Goal: Information Seeking & Learning: Learn about a topic

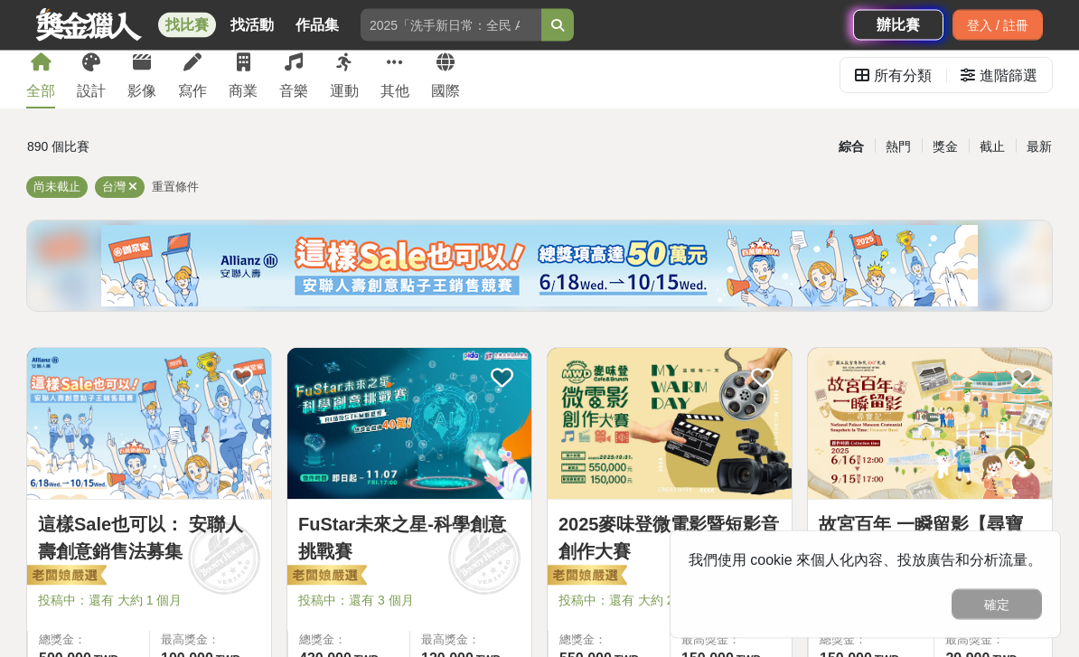
scroll to position [74, 0]
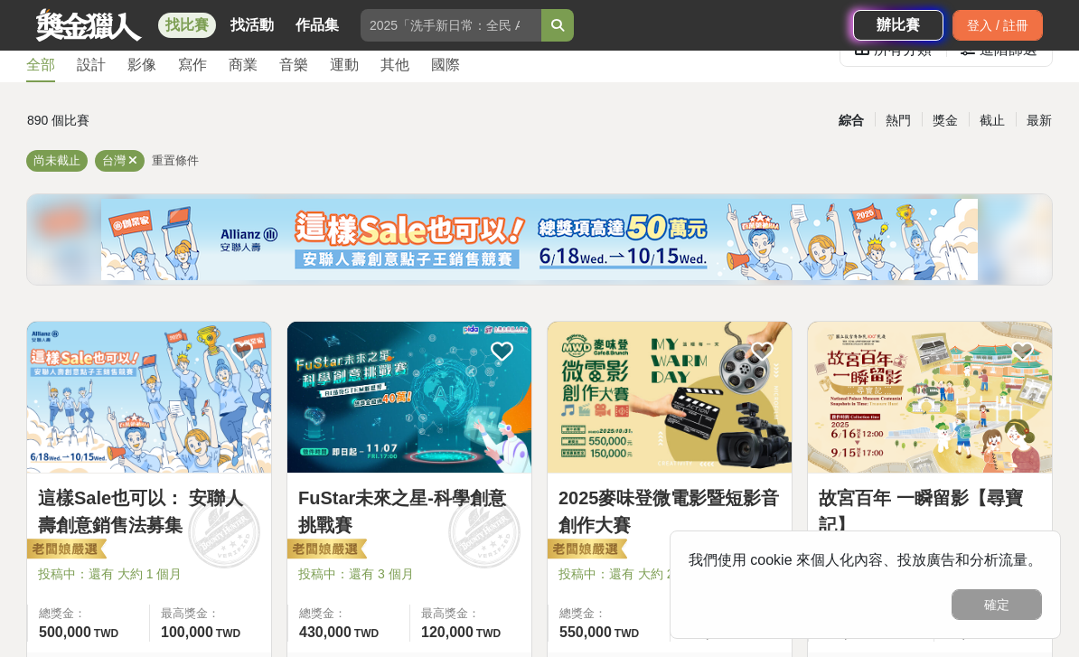
click at [998, 620] on button "確定" at bounding box center [997, 604] width 90 height 31
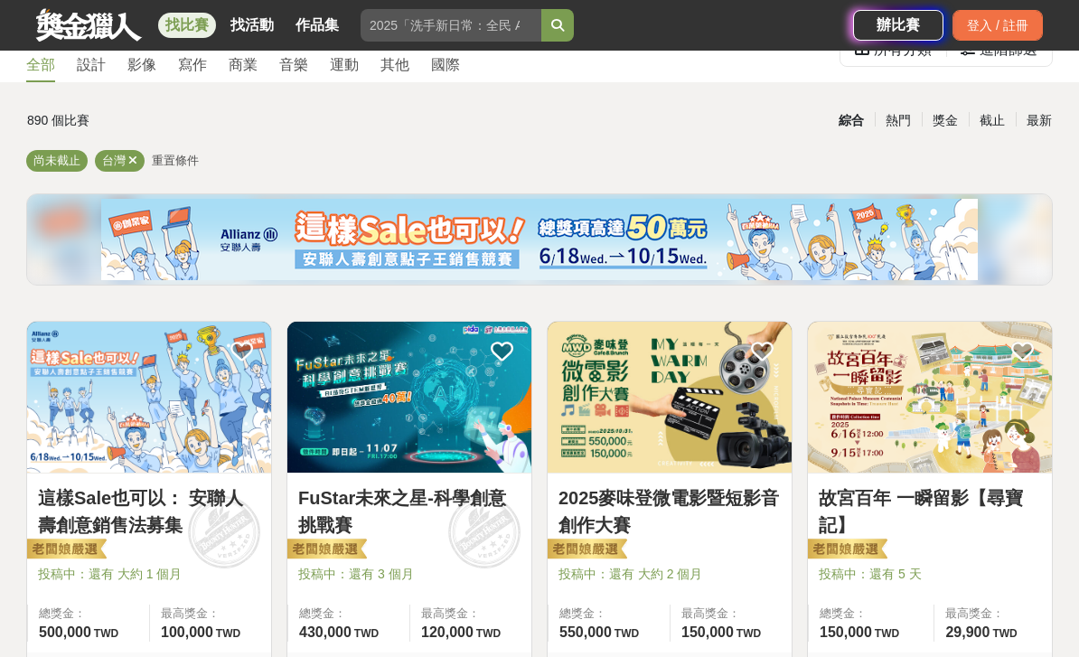
click at [731, 625] on span "150,000" at bounding box center [707, 631] width 52 height 15
click at [583, 502] on link "2025麥味登微電影暨短影音創作大賽" at bounding box center [669, 511] width 222 height 54
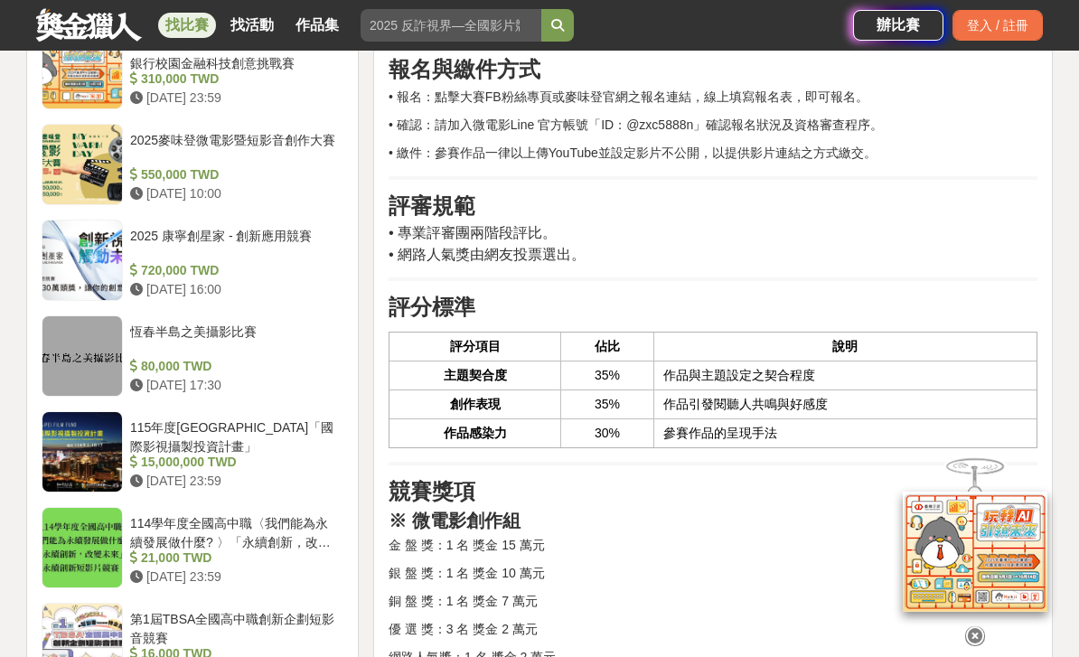
scroll to position [1617, 0]
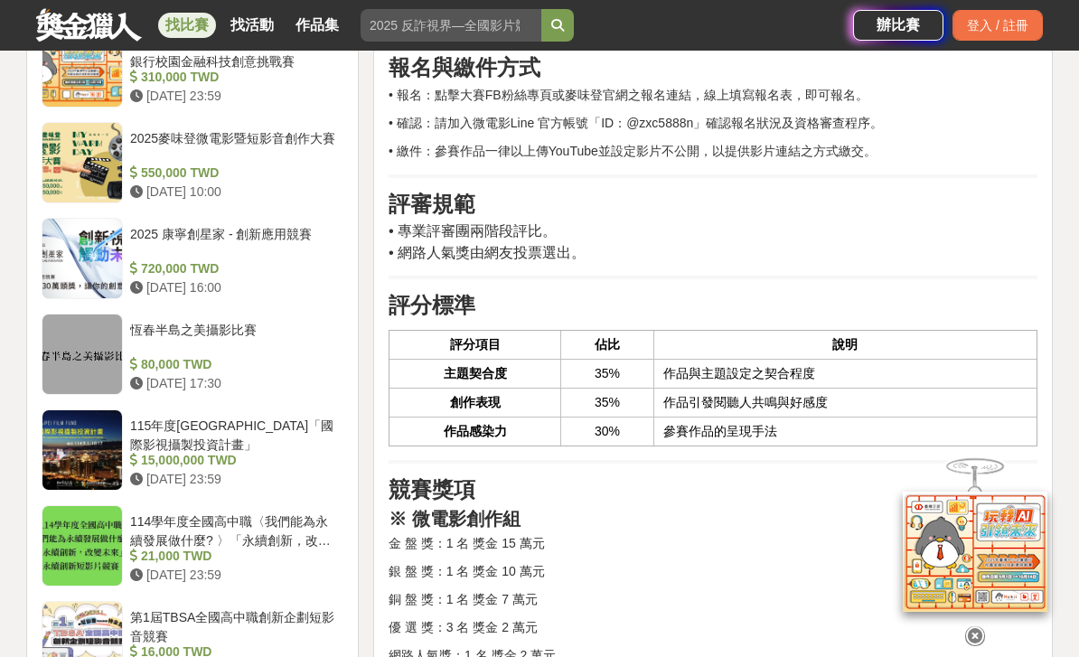
click at [177, 520] on div "114學年度全國高中職〈我們能為永續發展做什麼? 〉「永續創新，改變未來」永續創新短影片競賽" at bounding box center [233, 529] width 206 height 34
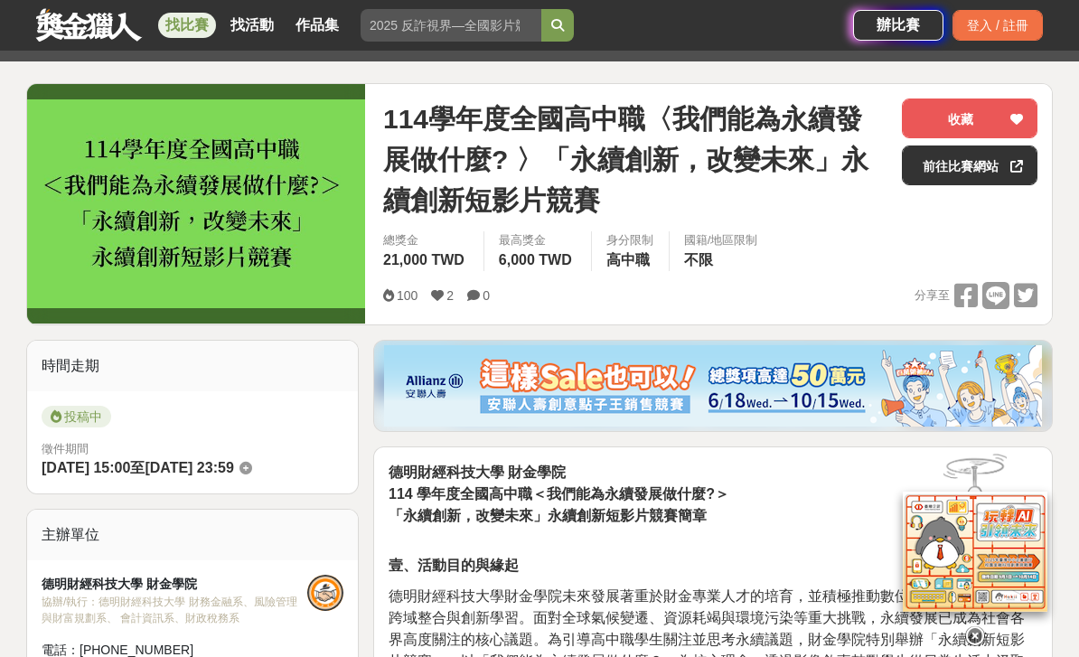
scroll to position [183, 0]
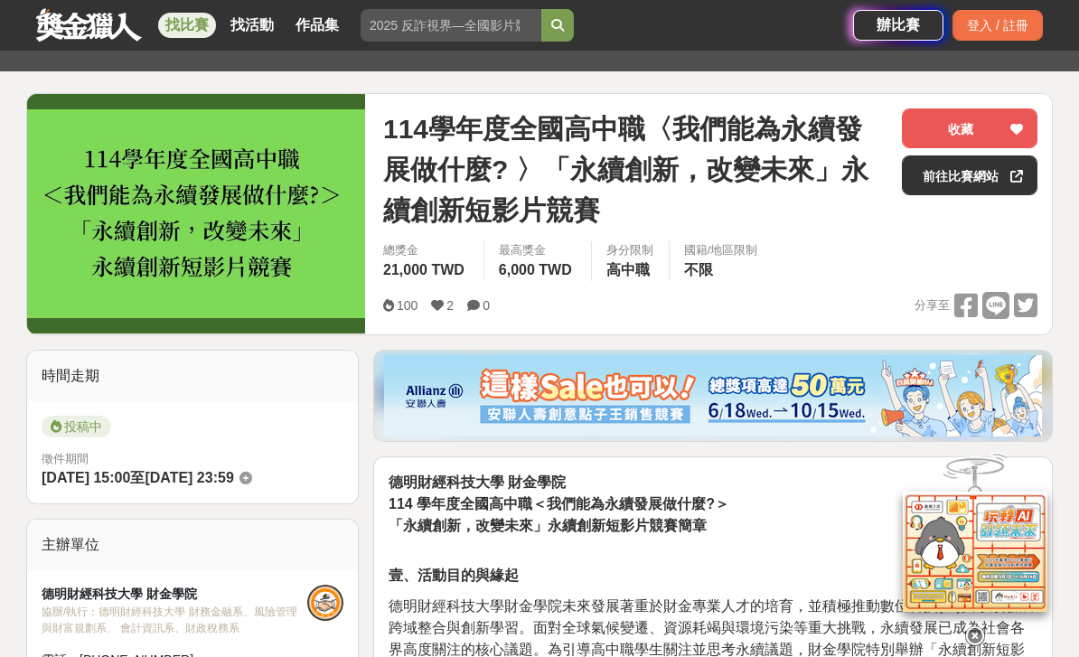
click at [998, 180] on link "前往比賽網站" at bounding box center [970, 175] width 136 height 40
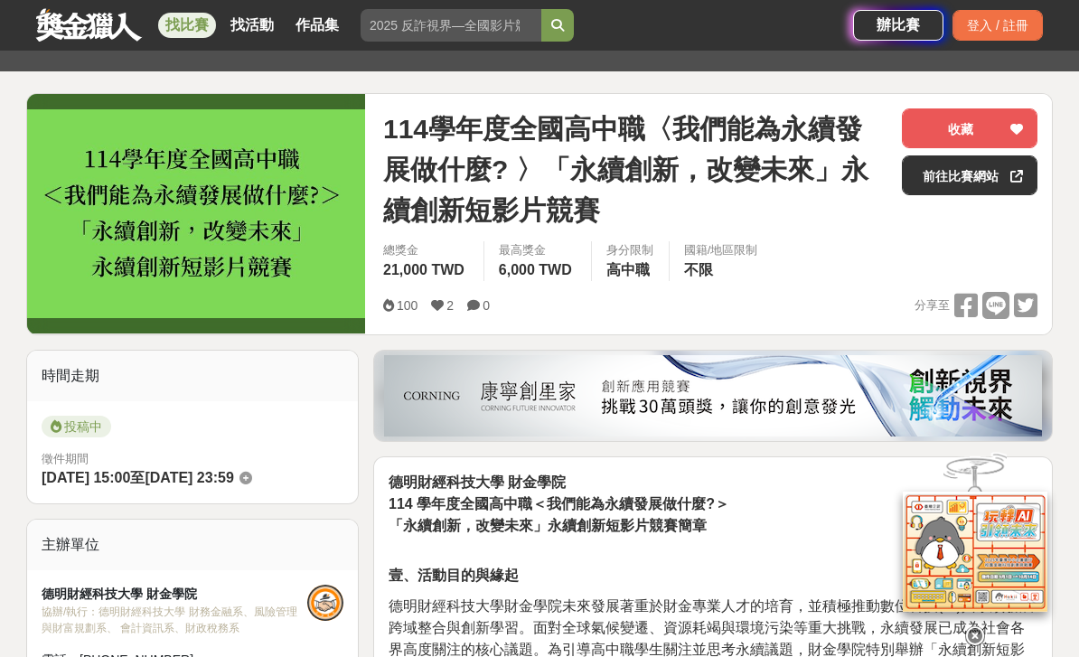
scroll to position [211, 0]
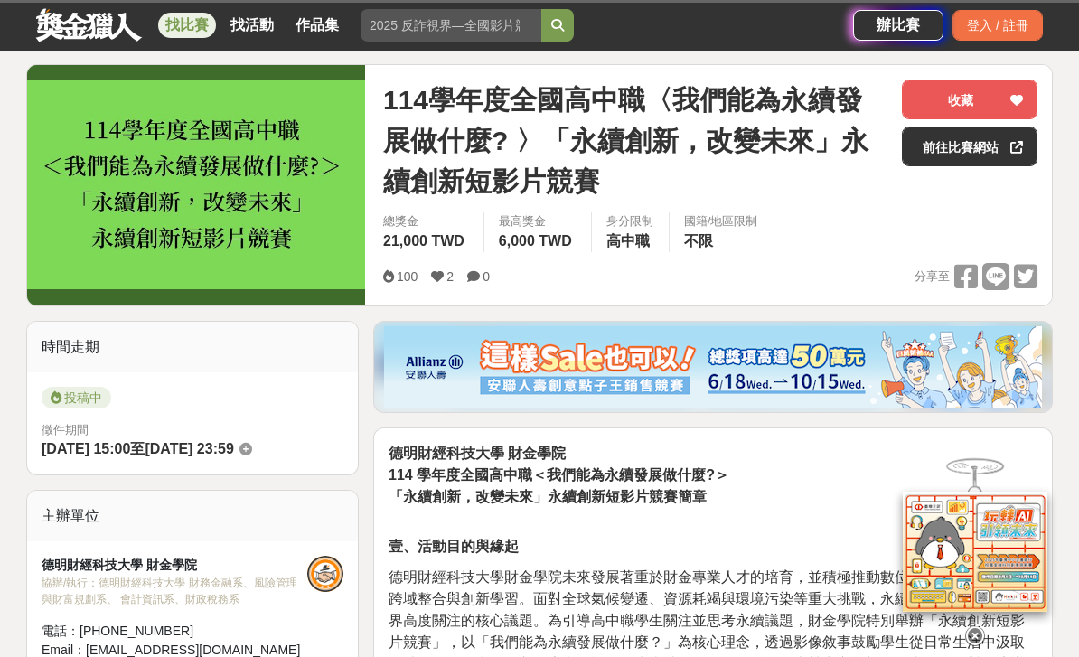
scroll to position [1617, 0]
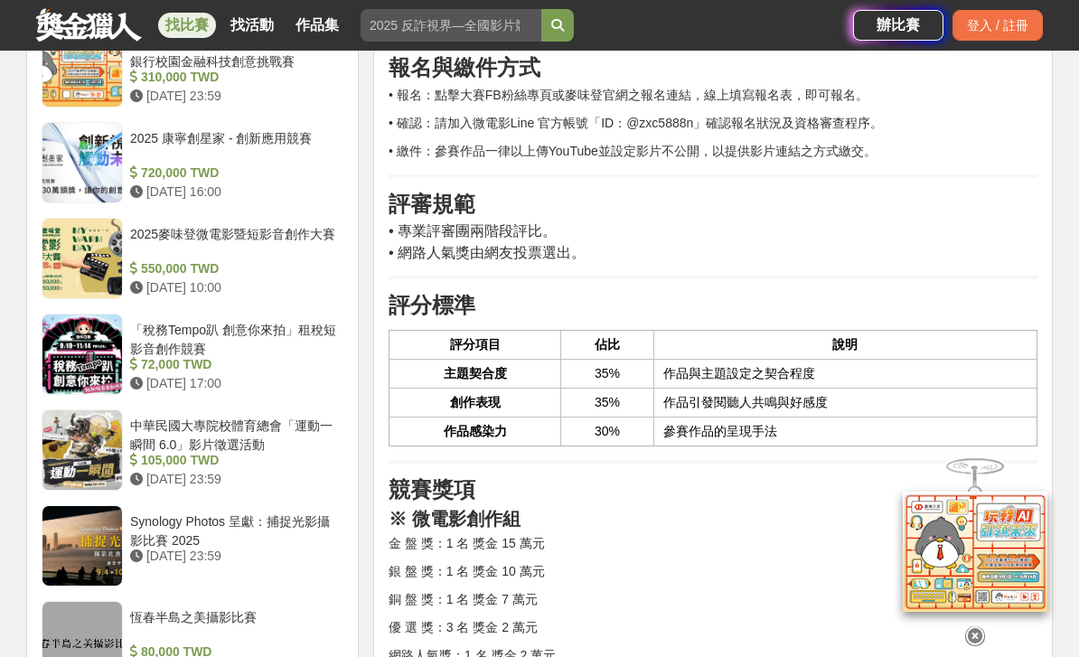
click at [235, 529] on div "Synology Photos 呈獻：捕捉光影攝影比賽 2025" at bounding box center [233, 529] width 206 height 34
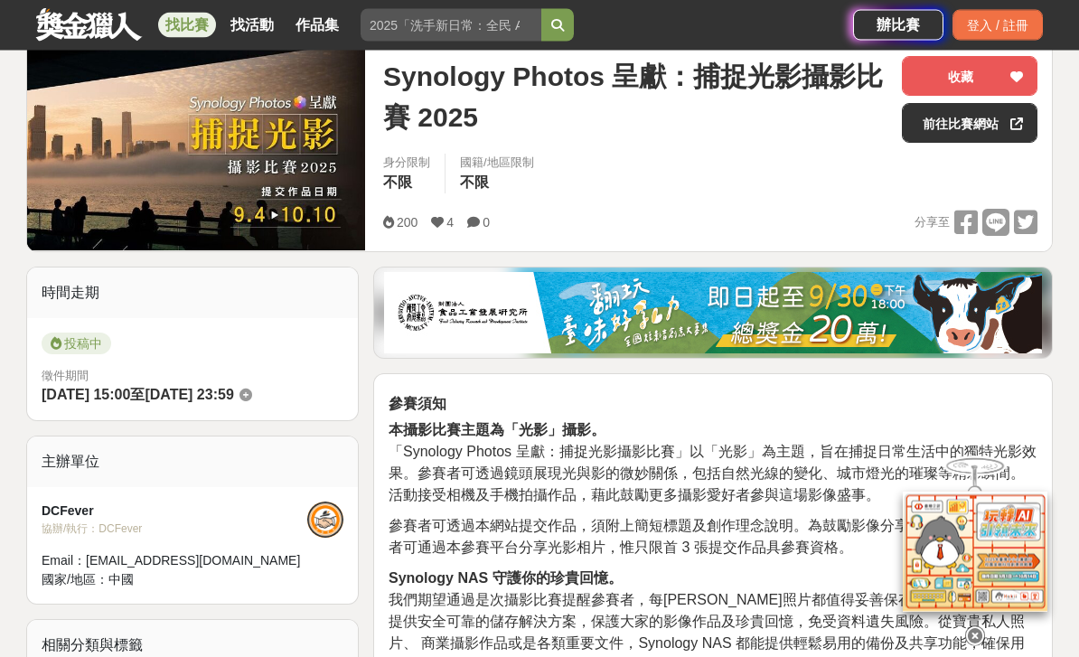
scroll to position [126, 0]
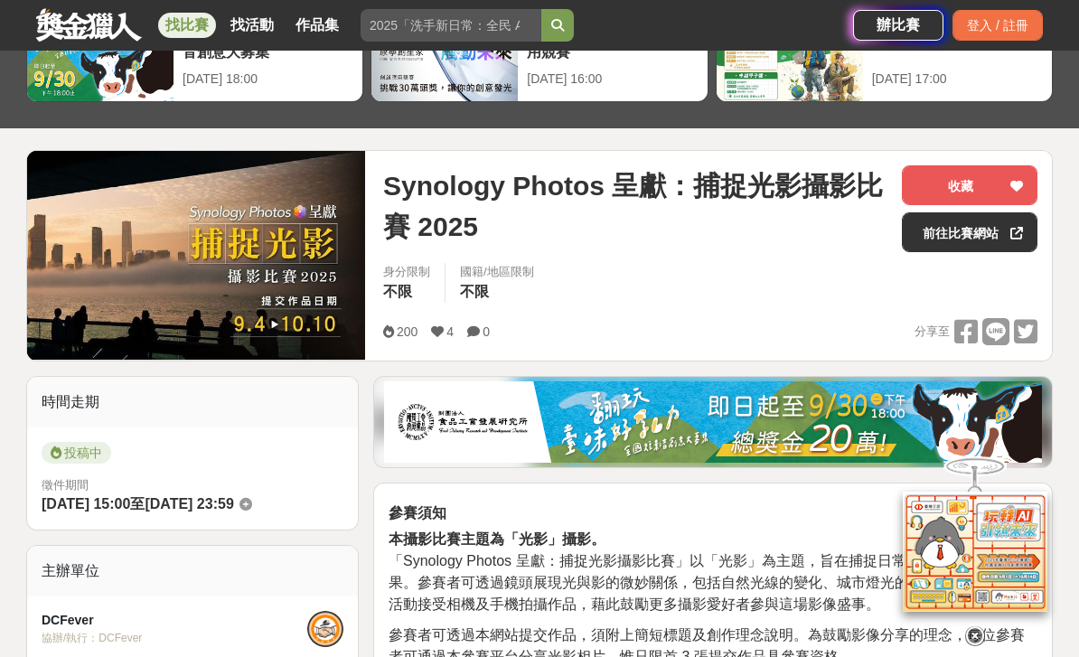
click at [996, 236] on link "前往比賽網站" at bounding box center [970, 232] width 136 height 40
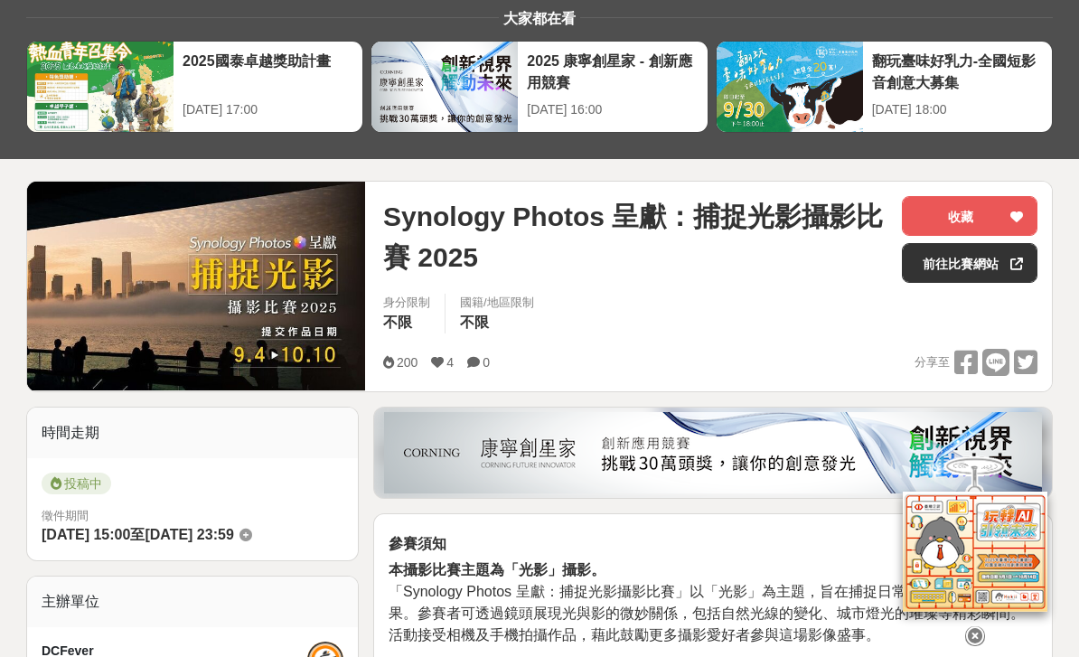
scroll to position [0, 0]
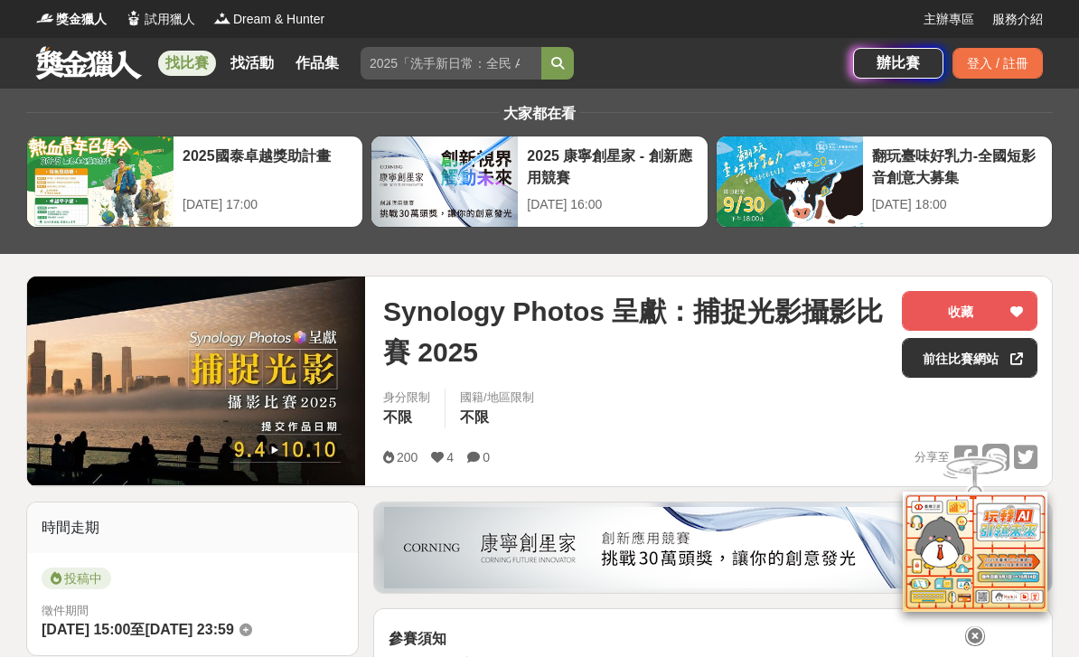
click at [979, 361] on link "前往比賽網站" at bounding box center [970, 358] width 136 height 40
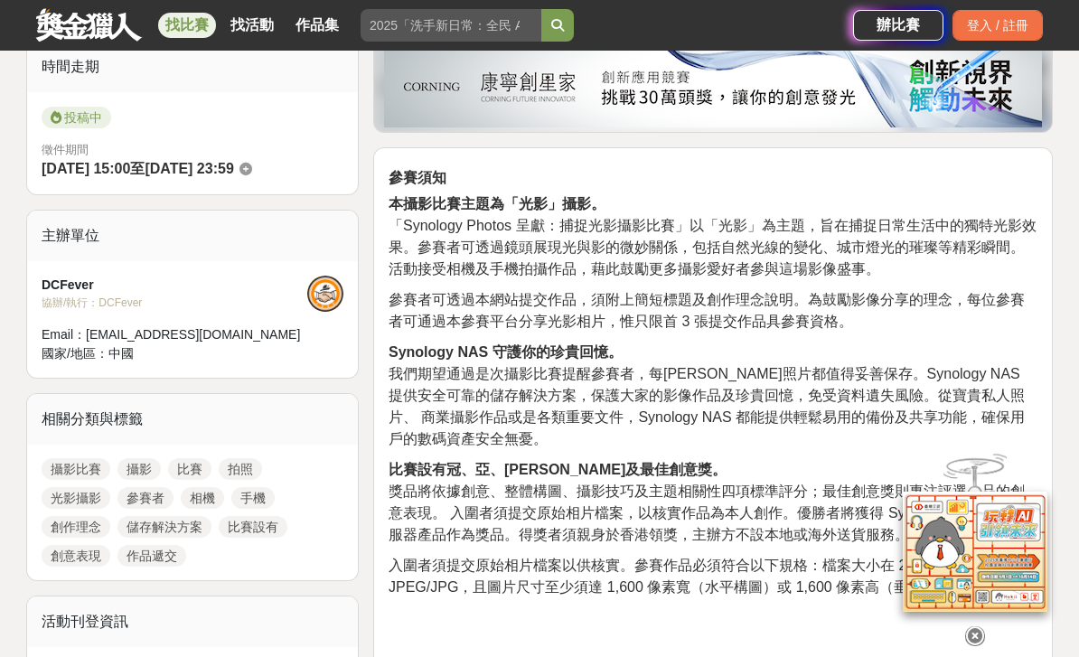
scroll to position [493, 0]
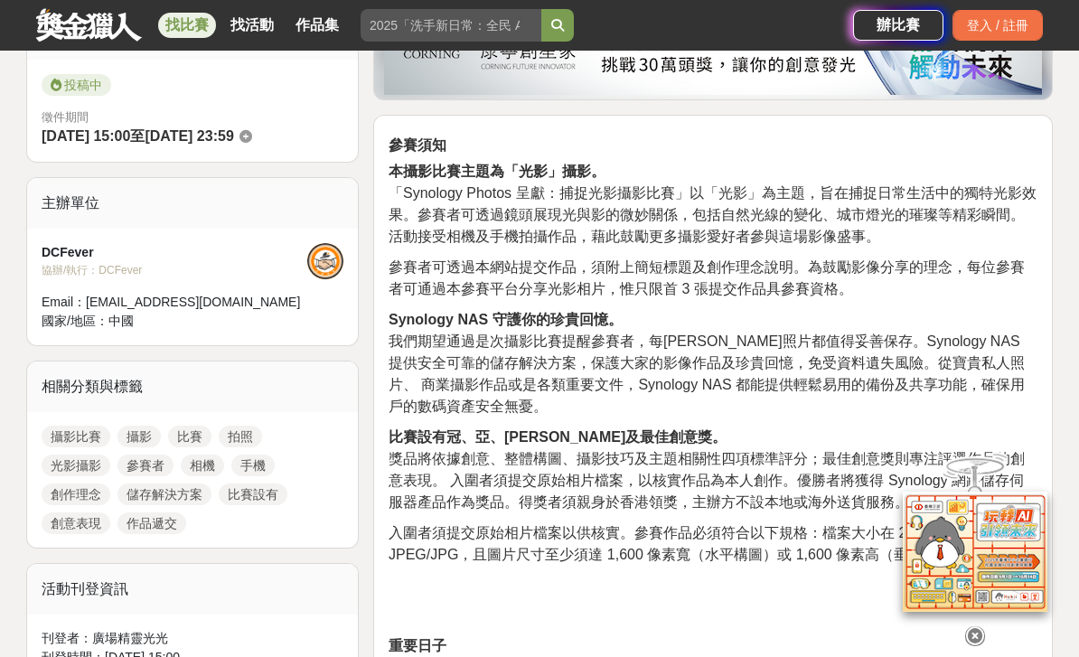
click at [417, 194] on span "「Synology Photos 呈獻：捕捉光影攝影比賽」以「光影」為主題，旨在捕捉日常生活中的獨特光影效果。參賽者可透過鏡頭展現光與影的微妙關係，包括自然光…" at bounding box center [713, 214] width 648 height 59
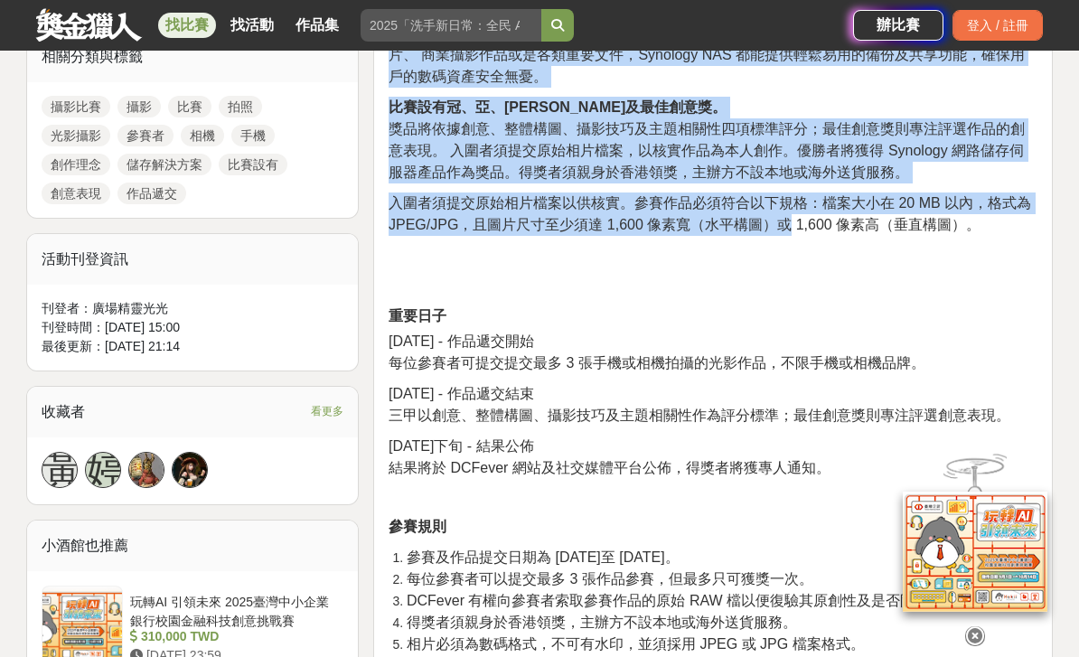
scroll to position [821, 0]
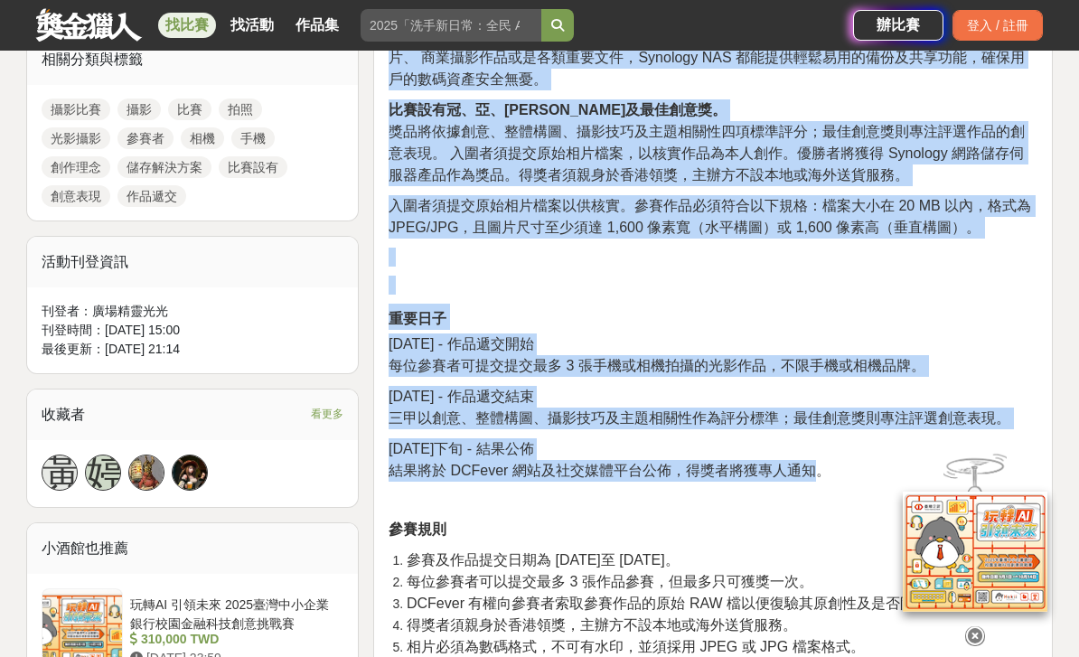
copy div "「Synology Photos 呈獻：捕捉光影攝影比賽」以「光影」為主題，旨在捕捉日常生活中的獨特光影效果。參賽者可透過鏡頭展現光與影的微妙關係，包括自然光…"
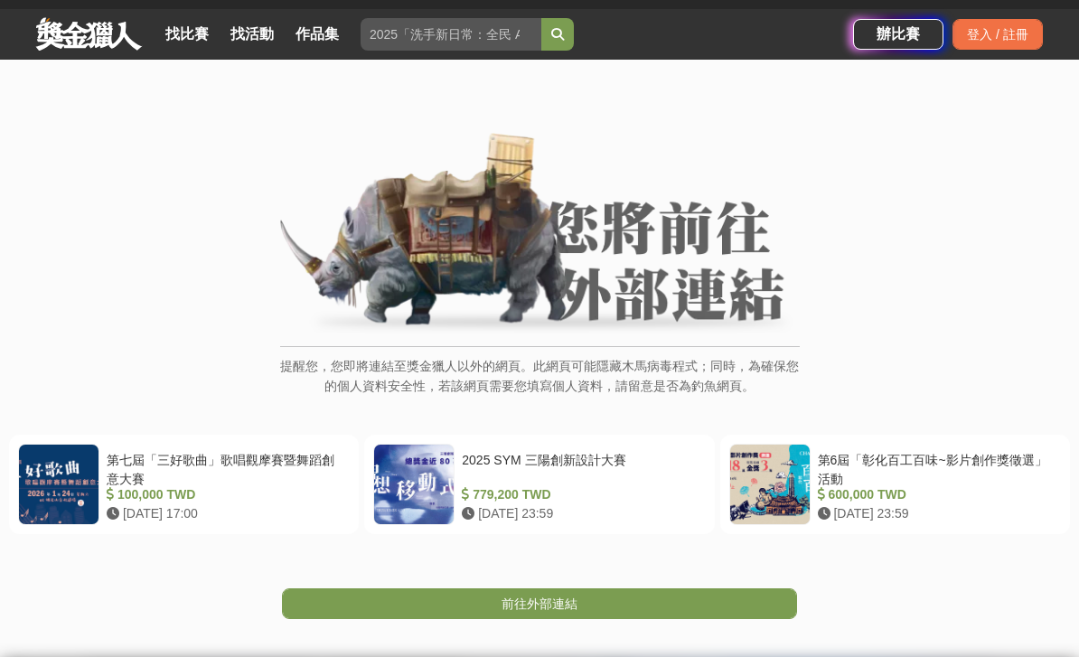
scroll to position [34, 0]
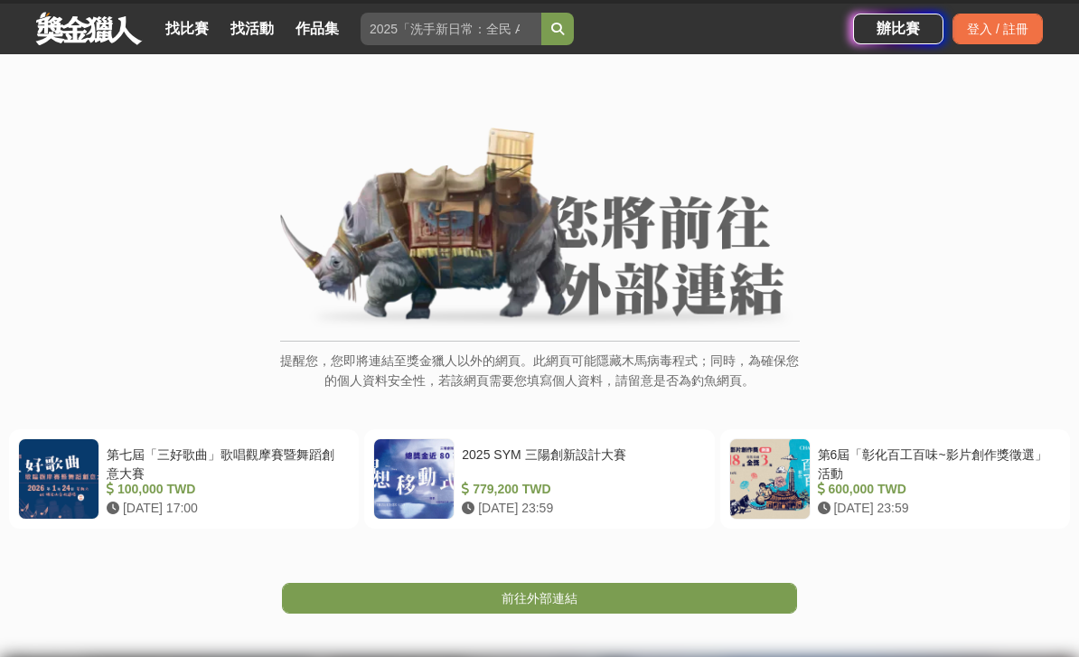
click at [719, 594] on link "前往外部連結" at bounding box center [539, 598] width 515 height 31
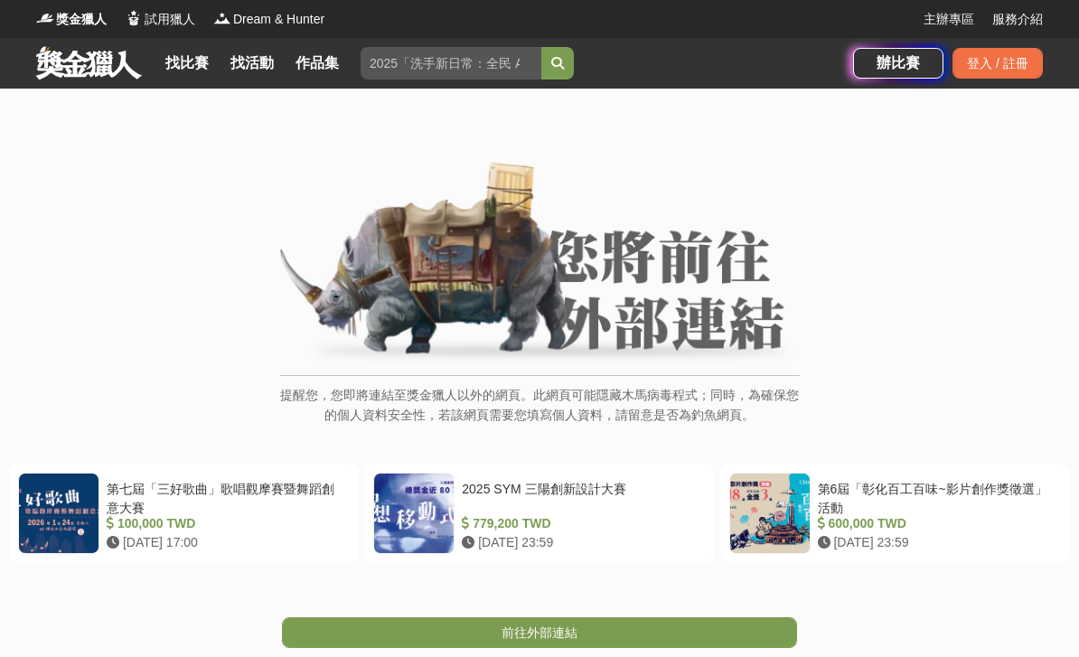
click at [772, 617] on link "前往外部連結" at bounding box center [539, 632] width 515 height 31
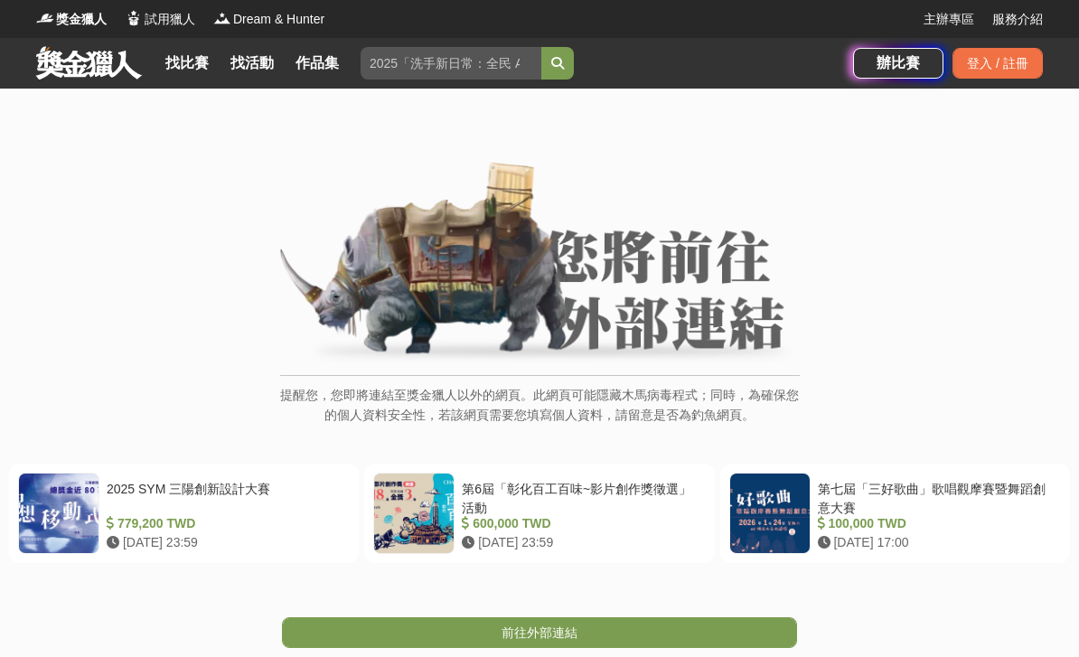
click at [753, 628] on link "前往外部連結" at bounding box center [539, 632] width 515 height 31
